Goal: Navigation & Orientation: Find specific page/section

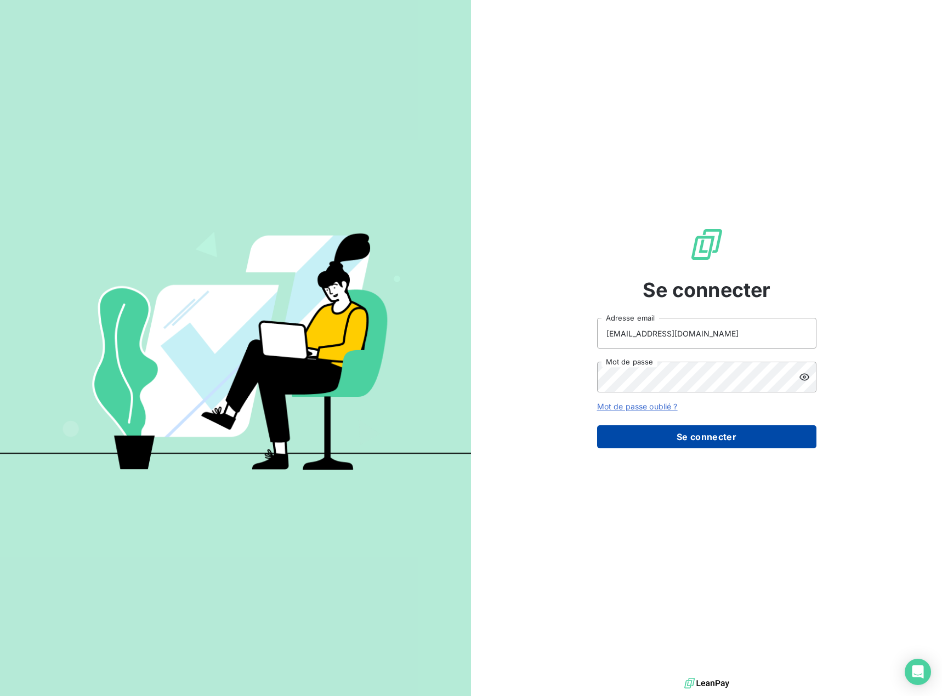
click at [641, 447] on button "Se connecter" at bounding box center [706, 436] width 219 height 23
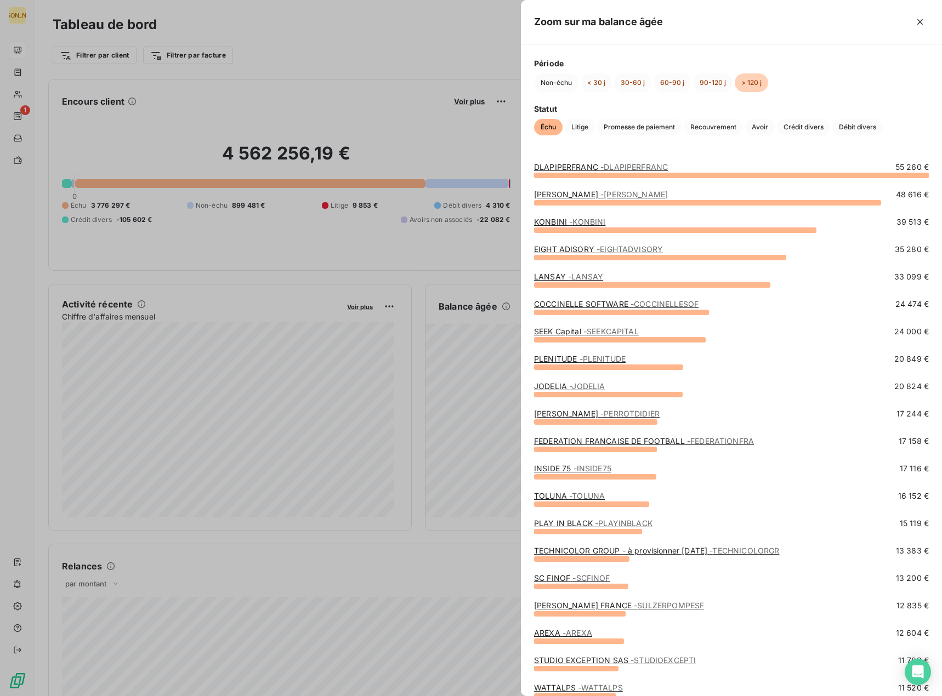
click at [317, 12] on div at bounding box center [471, 348] width 942 height 696
